Goal: Find specific page/section: Find specific page/section

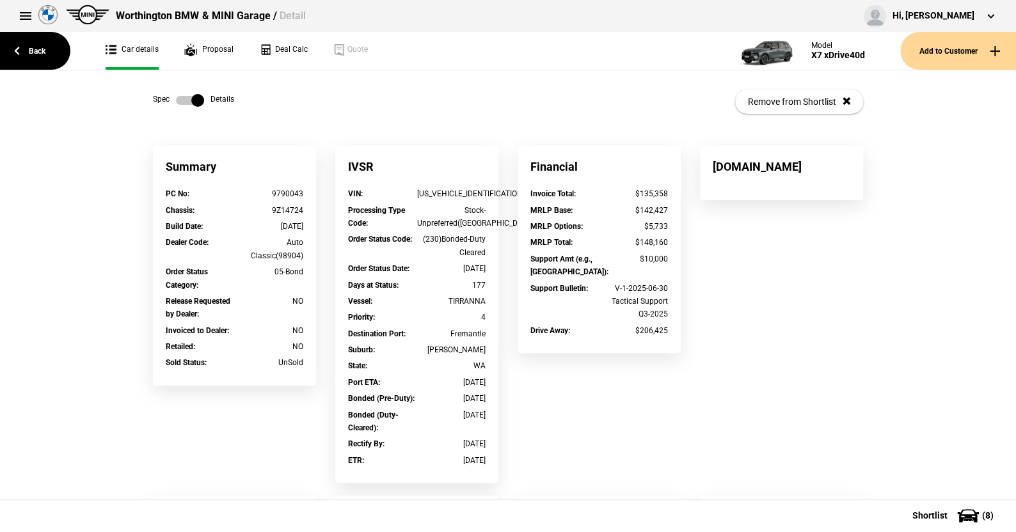
click at [176, 100] on label at bounding box center [190, 100] width 28 height 13
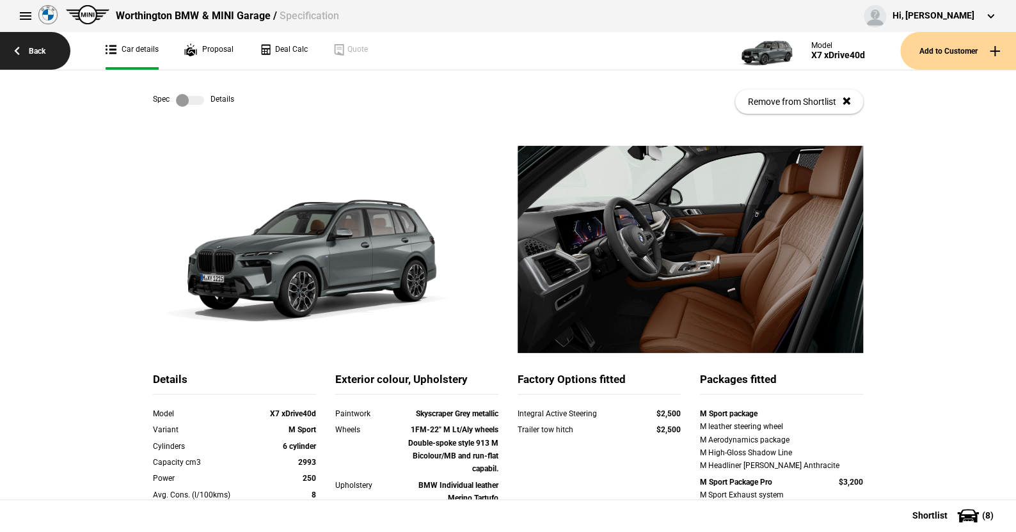
click at [40, 48] on link "Back" at bounding box center [35, 51] width 70 height 38
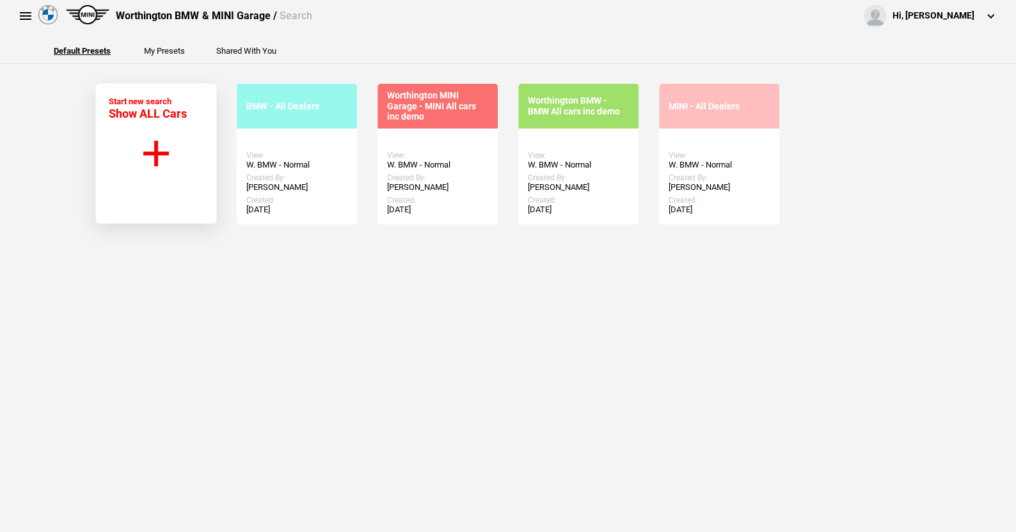
click at [20, 12] on button at bounding box center [26, 16] width 26 height 26
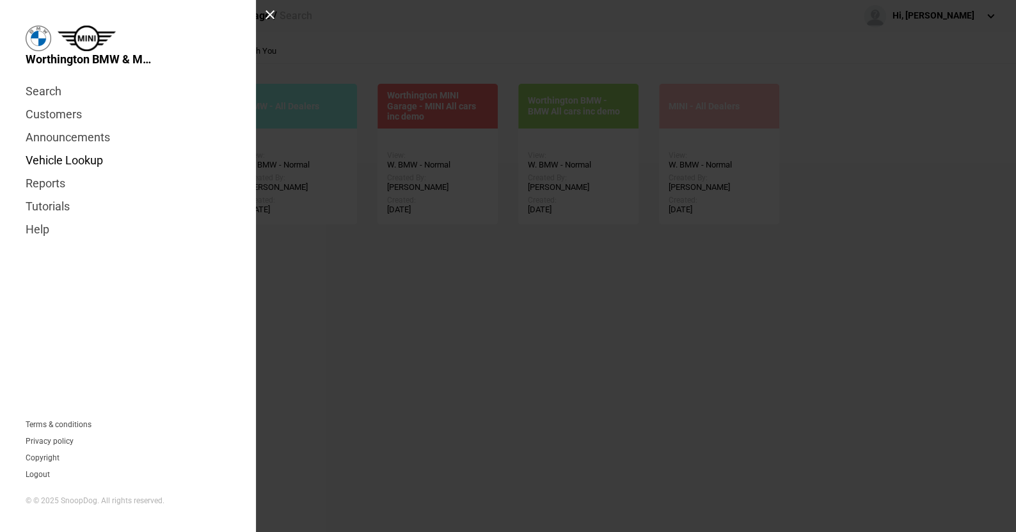
drag, startPoint x: 58, startPoint y: 160, endPoint x: 70, endPoint y: 160, distance: 12.2
click at [58, 160] on link "Vehicle Lookup" at bounding box center [128, 160] width 205 height 23
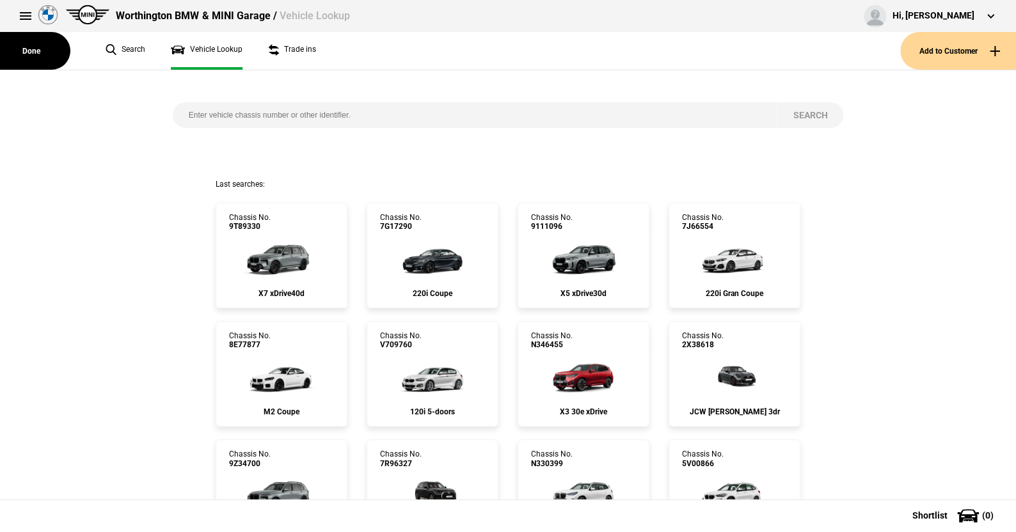
click at [180, 114] on input "search" at bounding box center [475, 115] width 604 height 26
paste input "1525547"
type input "1525547"
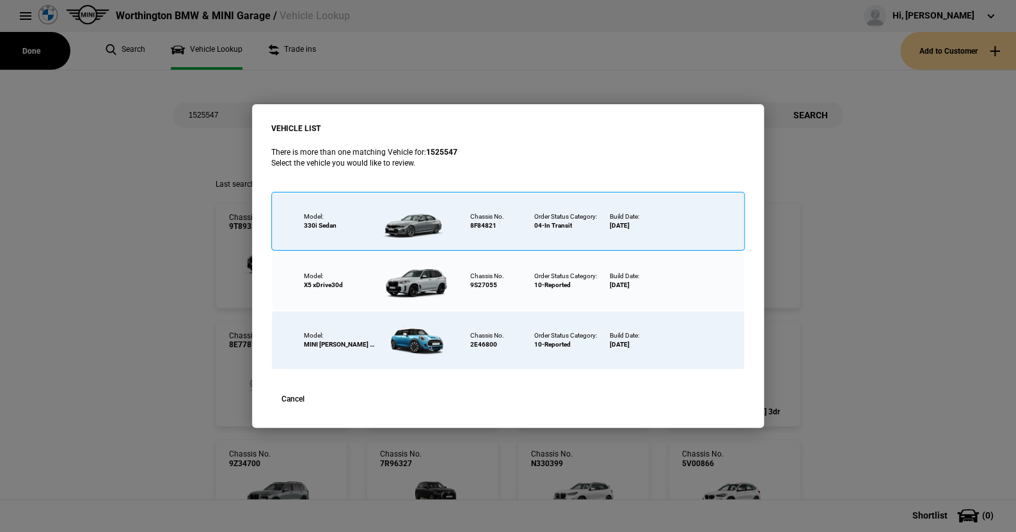
click at [414, 224] on div at bounding box center [415, 221] width 83 height 45
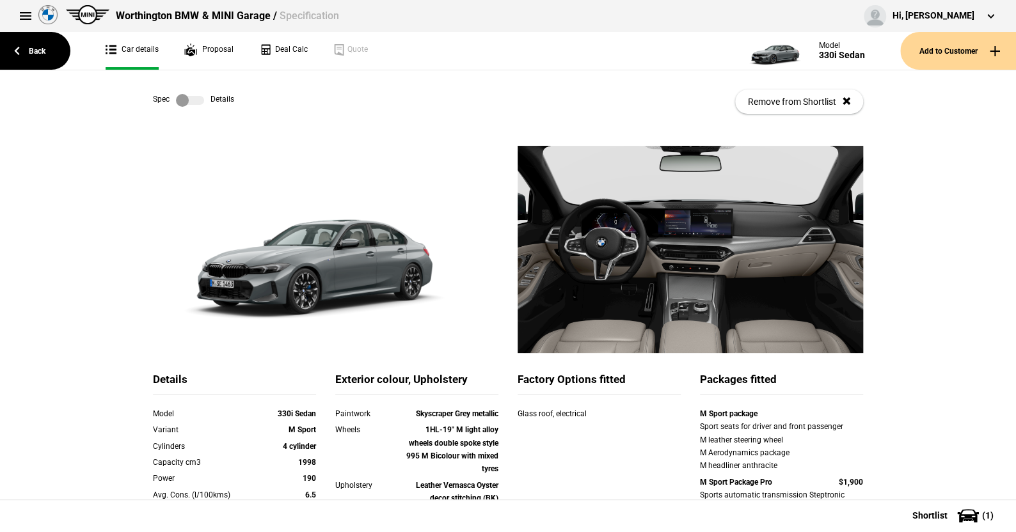
click at [196, 102] on label at bounding box center [190, 100] width 28 height 13
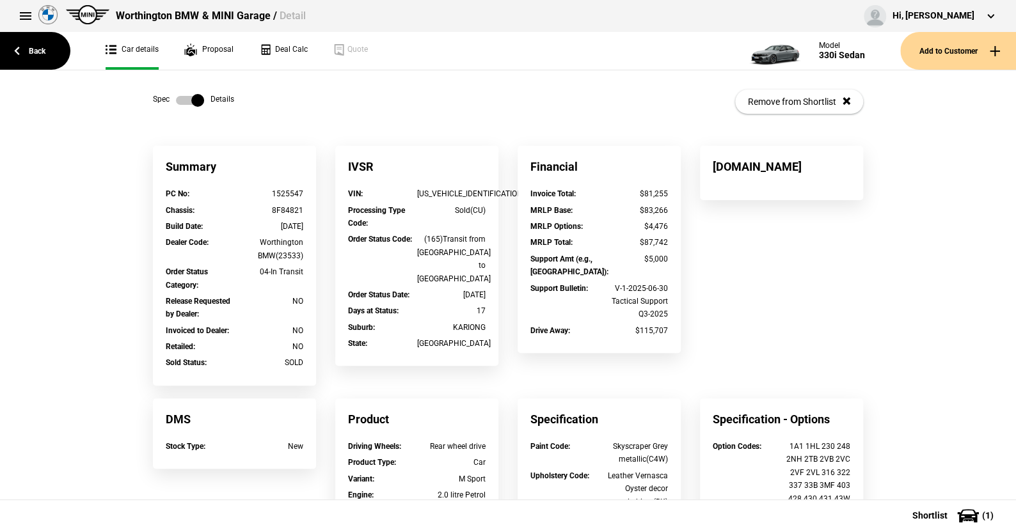
scroll to position [64, 0]
